Goal: Find specific page/section: Find specific page/section

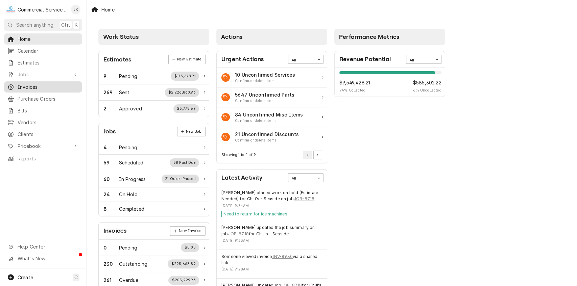
click at [44, 85] on span "Invoices" at bounding box center [48, 86] width 61 height 7
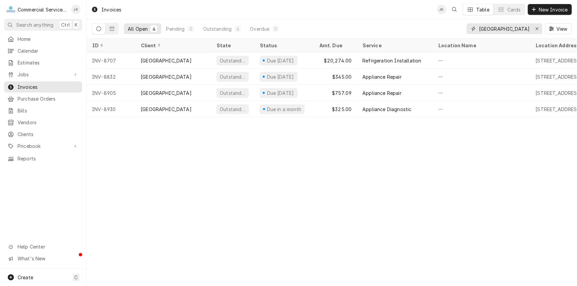
click at [515, 29] on input "Spring Grove" at bounding box center [504, 28] width 51 height 11
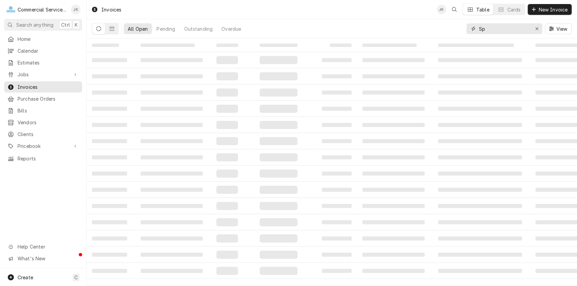
type input "S"
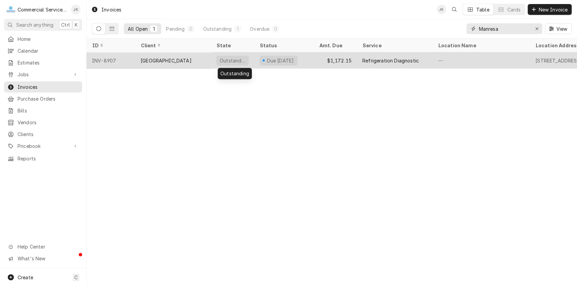
type input "Manresa"
click at [235, 57] on div "Outstanding" at bounding box center [232, 60] width 27 height 7
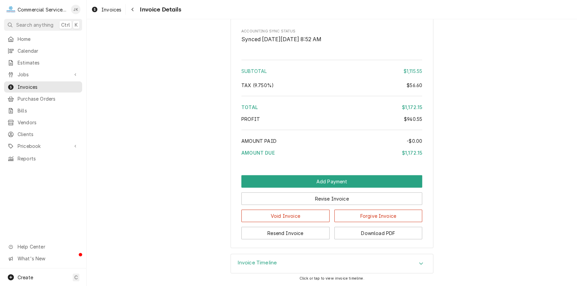
scroll to position [998, 0]
click at [382, 237] on button "Download PDF" at bounding box center [378, 233] width 88 height 13
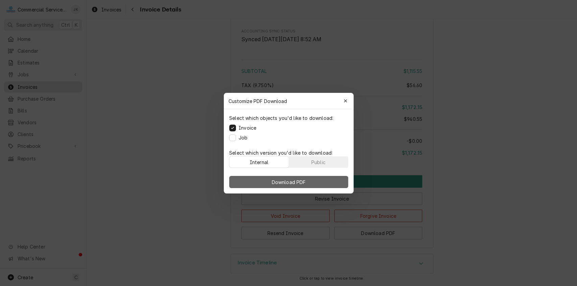
click at [298, 182] on span "Download PDF" at bounding box center [288, 181] width 37 height 7
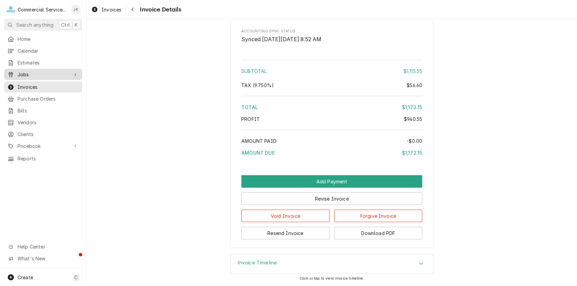
click at [35, 71] on span "Jobs" at bounding box center [43, 74] width 51 height 7
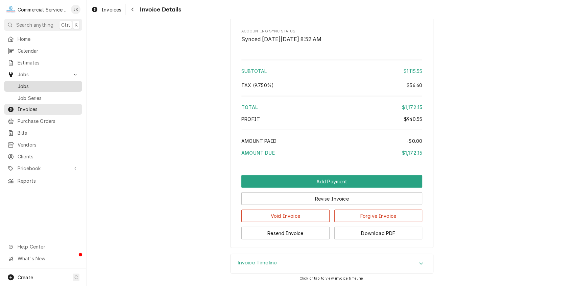
click at [22, 83] on span "Jobs" at bounding box center [48, 86] width 61 height 7
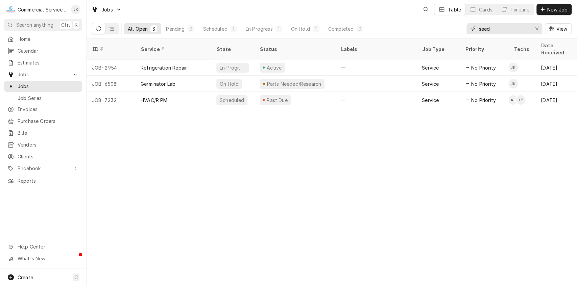
click at [495, 27] on input "seed" at bounding box center [504, 28] width 51 height 11
type input "s"
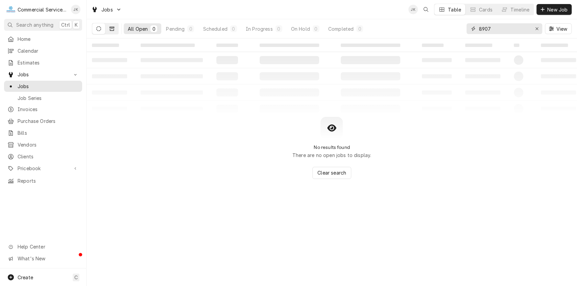
type input "8907"
click at [111, 29] on icon "Dynamic Content Wrapper" at bounding box center [111, 28] width 5 height 5
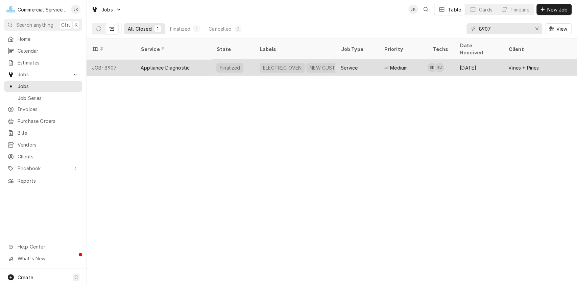
click at [272, 64] on div "ELECTRIC OVEN" at bounding box center [282, 67] width 40 height 7
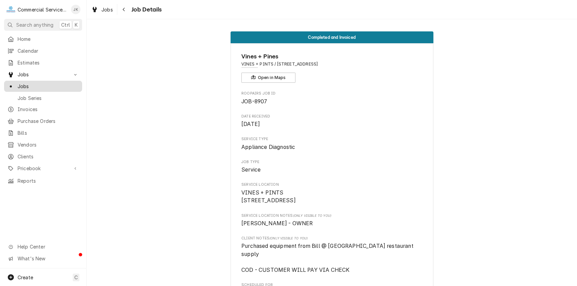
click at [56, 83] on span "Jobs" at bounding box center [48, 86] width 61 height 7
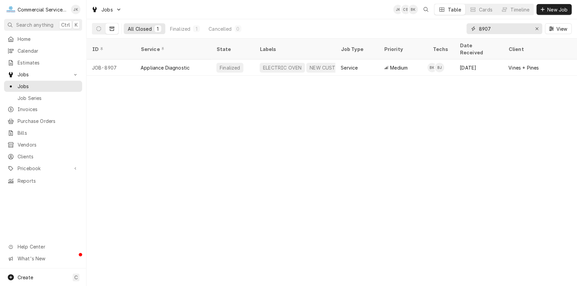
click at [496, 26] on input "8907" at bounding box center [504, 28] width 51 height 11
click at [484, 28] on input "8907" at bounding box center [504, 28] width 51 height 11
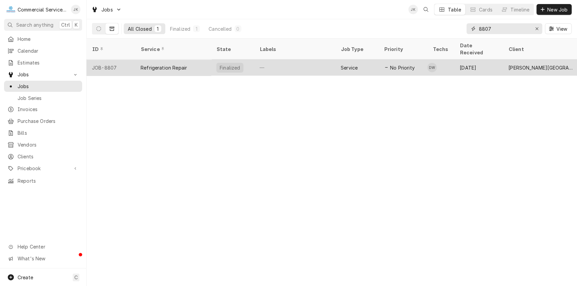
type input "8807"
click at [265, 59] on div "—" at bounding box center [294, 67] width 81 height 16
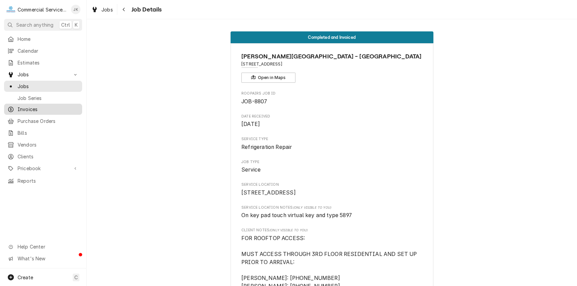
click at [28, 106] on span "Invoices" at bounding box center [48, 109] width 61 height 7
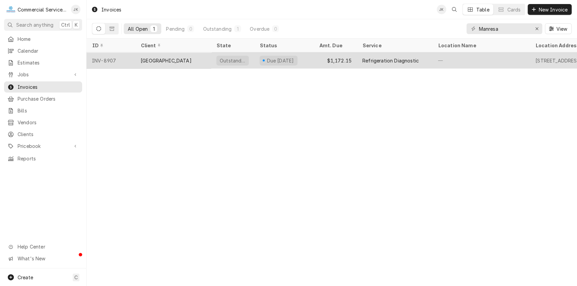
click at [284, 59] on div "Due in 13 days" at bounding box center [280, 60] width 29 height 7
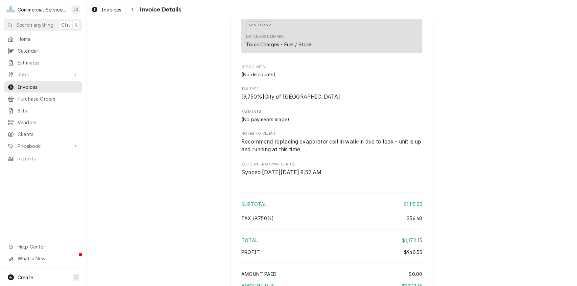
scroll to position [965, 0]
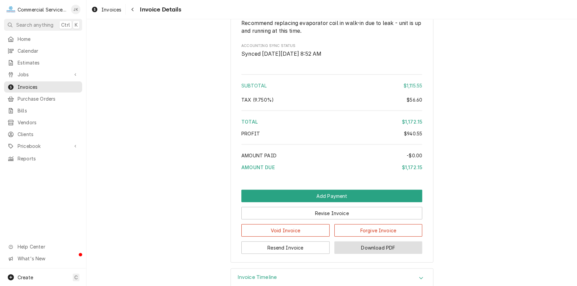
click at [371, 254] on button "Download PDF" at bounding box center [378, 248] width 88 height 13
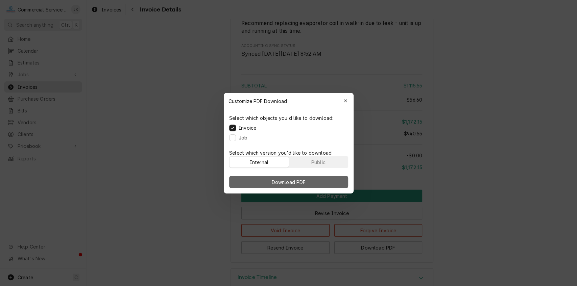
click at [308, 179] on button "Download PDF" at bounding box center [288, 182] width 119 height 12
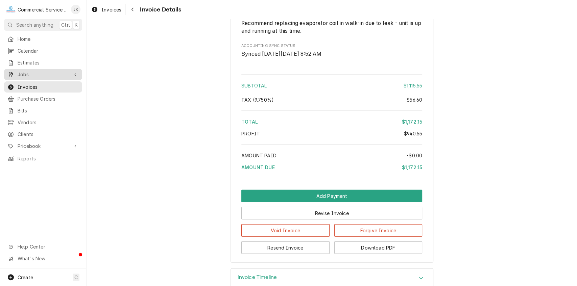
click at [34, 71] on span "Jobs" at bounding box center [43, 74] width 51 height 7
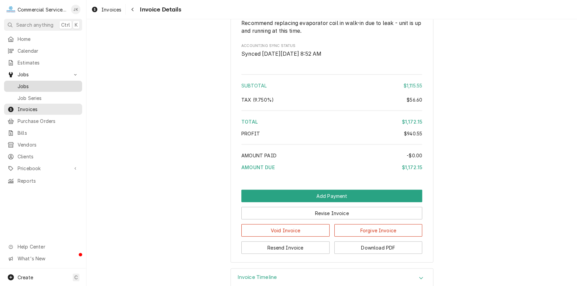
click at [33, 83] on span "Jobs" at bounding box center [48, 86] width 61 height 7
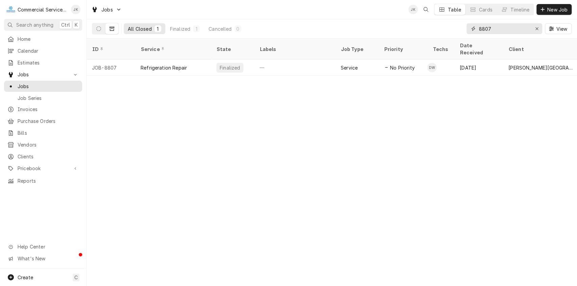
click at [491, 28] on input "8807" at bounding box center [504, 28] width 51 height 11
type input "8"
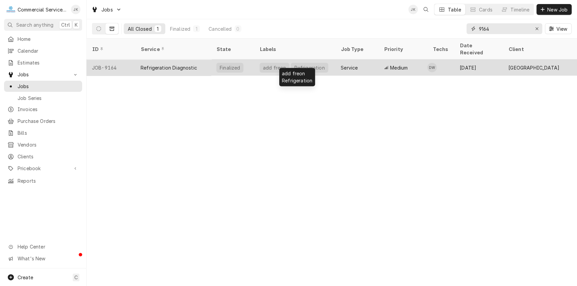
type input "9164"
click at [293, 63] on div "Refrigeration" at bounding box center [309, 68] width 37 height 10
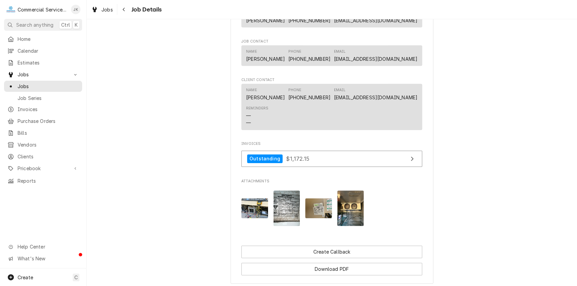
scroll to position [474, 0]
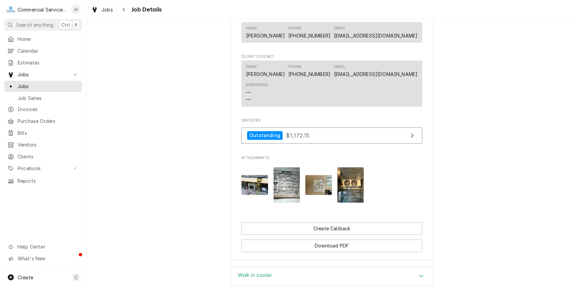
click at [287, 193] on img "Attachments" at bounding box center [286, 184] width 27 height 35
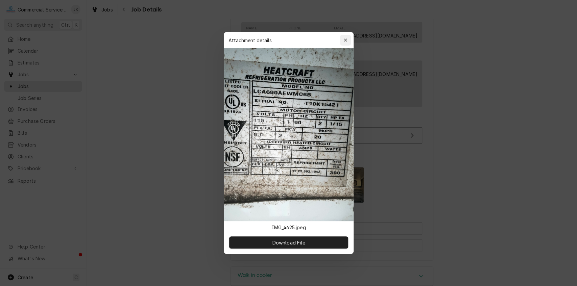
click at [342, 40] on div "button" at bounding box center [345, 40] width 7 height 7
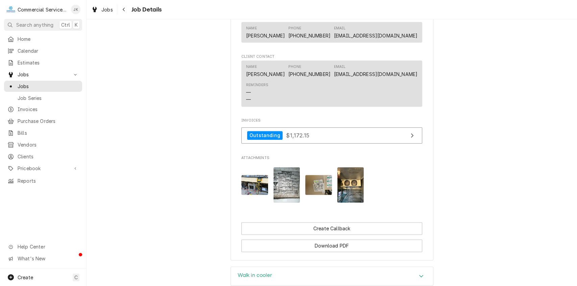
click at [314, 193] on img "Attachments" at bounding box center [318, 185] width 27 height 20
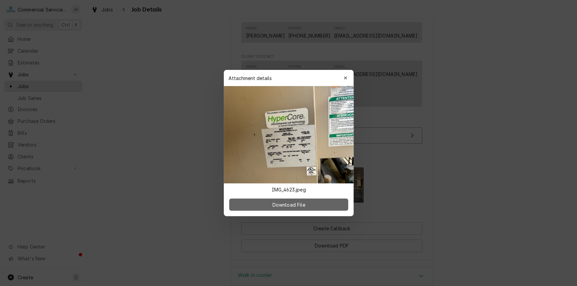
click at [288, 206] on span "Download File" at bounding box center [288, 204] width 35 height 7
click at [343, 74] on button "button" at bounding box center [345, 78] width 11 height 11
